Goal: Task Accomplishment & Management: Complete application form

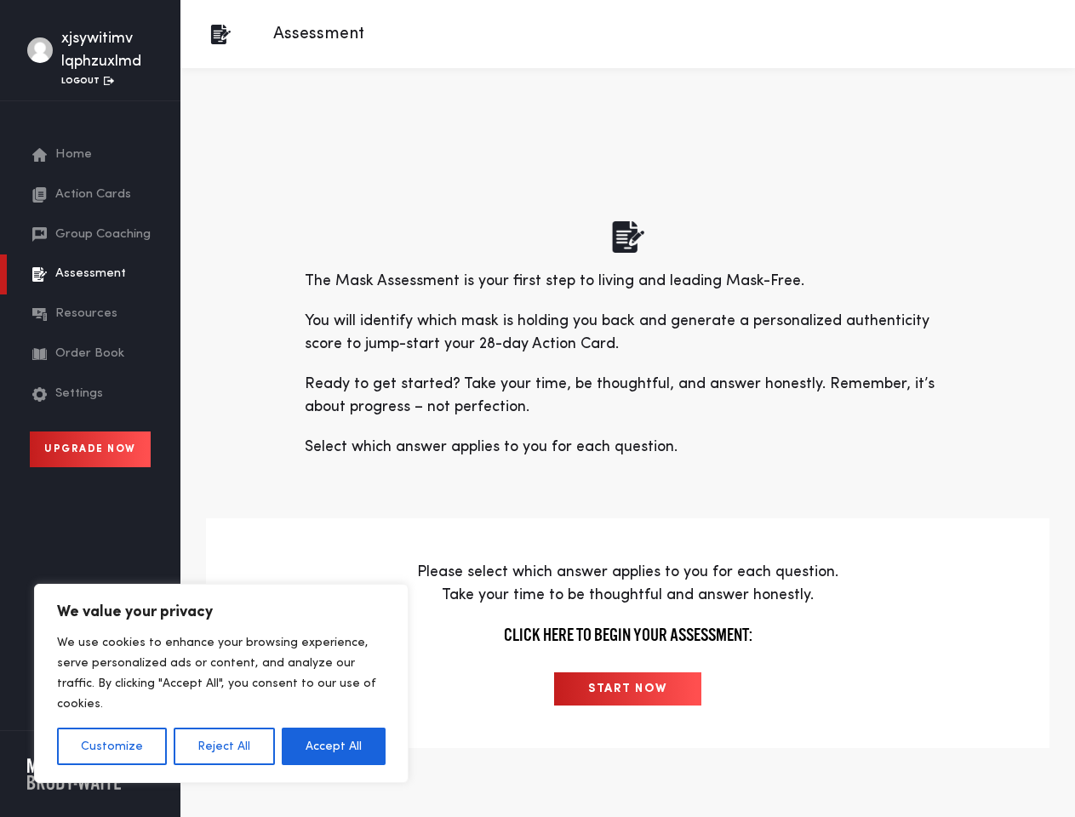
click at [537, 408] on p "Ready to get started? Take your time, be thoughtful, and answer honestly. Remem…" at bounding box center [628, 396] width 647 height 46
click at [111, 746] on button "Customize" at bounding box center [112, 745] width 110 height 37
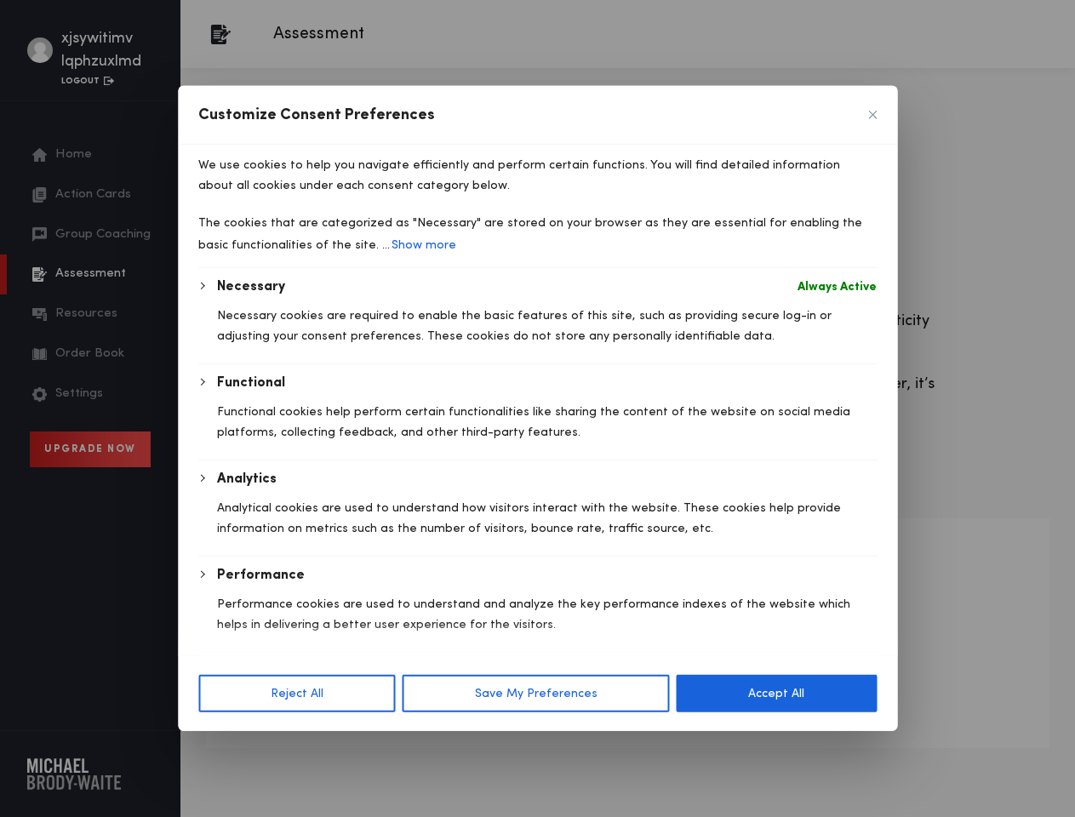
click at [223, 746] on div at bounding box center [537, 408] width 1075 height 817
click at [334, 746] on div "Necessary Always Active Necessary cookies are required to enable the basic feat…" at bounding box center [537, 512] width 678 height 471
click at [627, 539] on p "Analytical cookies are used to understand how visitors interact with the websit…" at bounding box center [546, 518] width 659 height 41
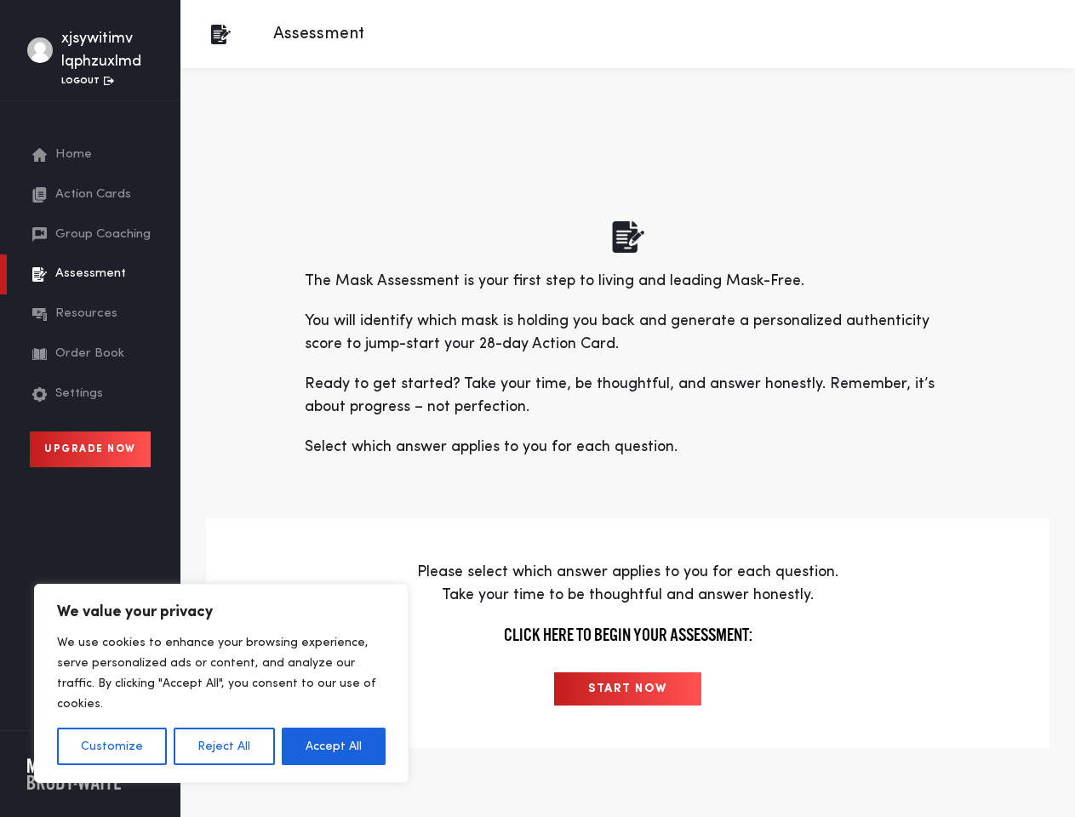
click at [537, 408] on p "Ready to get started? Take your time, be thoughtful, and answer honestly. Remem…" at bounding box center [628, 396] width 647 height 46
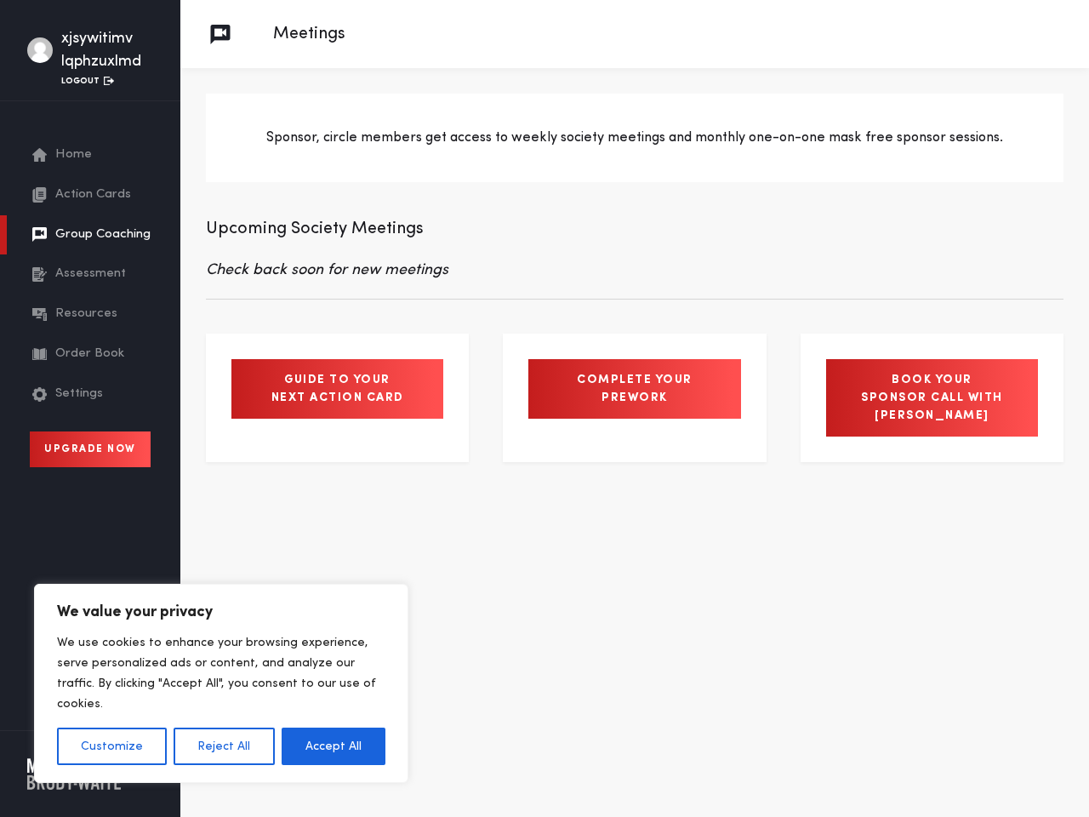
click at [111, 746] on button "Customize" at bounding box center [112, 745] width 110 height 37
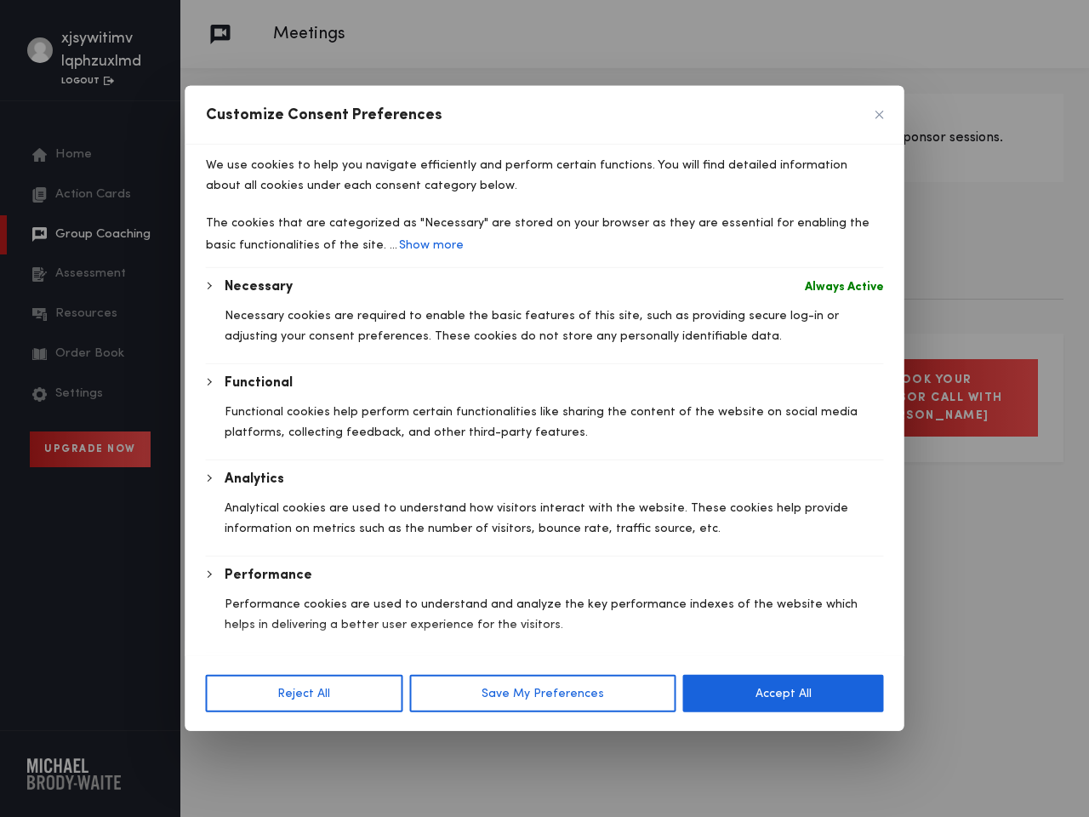
click at [223, 746] on div at bounding box center [544, 408] width 1089 height 817
click at [334, 746] on div "Necessary Always Active Necessary cookies are required to enable the basic feat…" at bounding box center [545, 512] width 678 height 471
